Goal: Navigation & Orientation: Find specific page/section

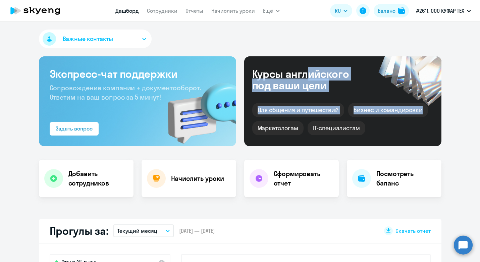
drag, startPoint x: 399, startPoint y: 139, endPoint x: 307, endPoint y: 69, distance: 115.7
click at [307, 69] on div "Курсы английского под ваши цели Для общения и путешествий [PERSON_NAME] и коман…" at bounding box center [342, 101] width 197 height 90
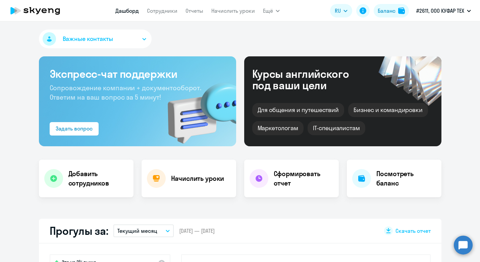
click at [188, 43] on div "Важные контакты" at bounding box center [240, 40] width 403 height 21
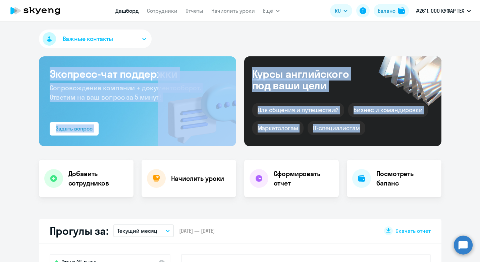
drag, startPoint x: 255, startPoint y: 56, endPoint x: 346, endPoint y: 142, distance: 125.4
click at [346, 142] on div "Важные контакты Экспресс-чат поддержки Сопровождение компании + документооборот…" at bounding box center [240, 141] width 480 height 241
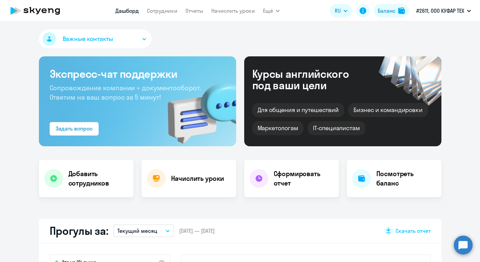
click at [387, 140] on div "Курсы английского под ваши цели Для общения и путешествий [PERSON_NAME] и коман…" at bounding box center [342, 101] width 197 height 90
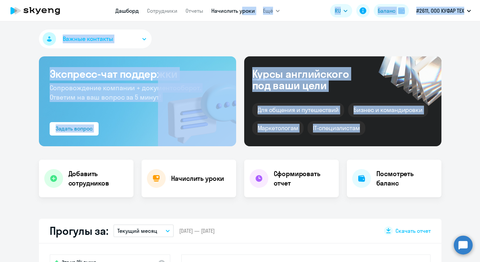
drag, startPoint x: 390, startPoint y: 145, endPoint x: 239, endPoint y: 9, distance: 203.3
click at [239, 9] on app-root "[PERSON_NAME] Отчеты Начислить уроки Ещё Дашборд Сотрудники Отчеты Начислить ур…" at bounding box center [240, 131] width 480 height 262
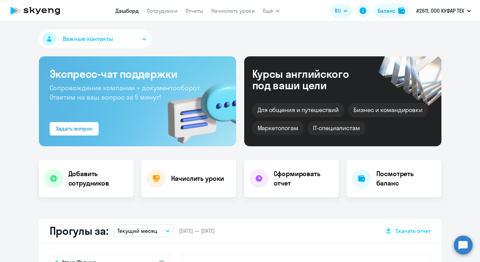
click at [259, 47] on div "Важные контакты" at bounding box center [240, 40] width 403 height 21
select select "30"
click at [276, 33] on link "Документооборот" at bounding box center [292, 30] width 45 height 7
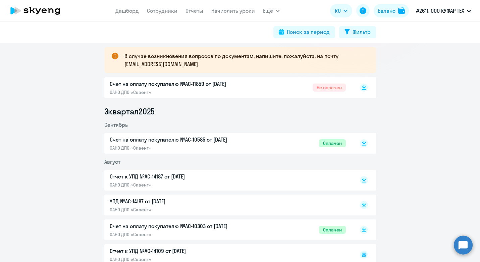
scroll to position [120, 0]
